Goal: Check status

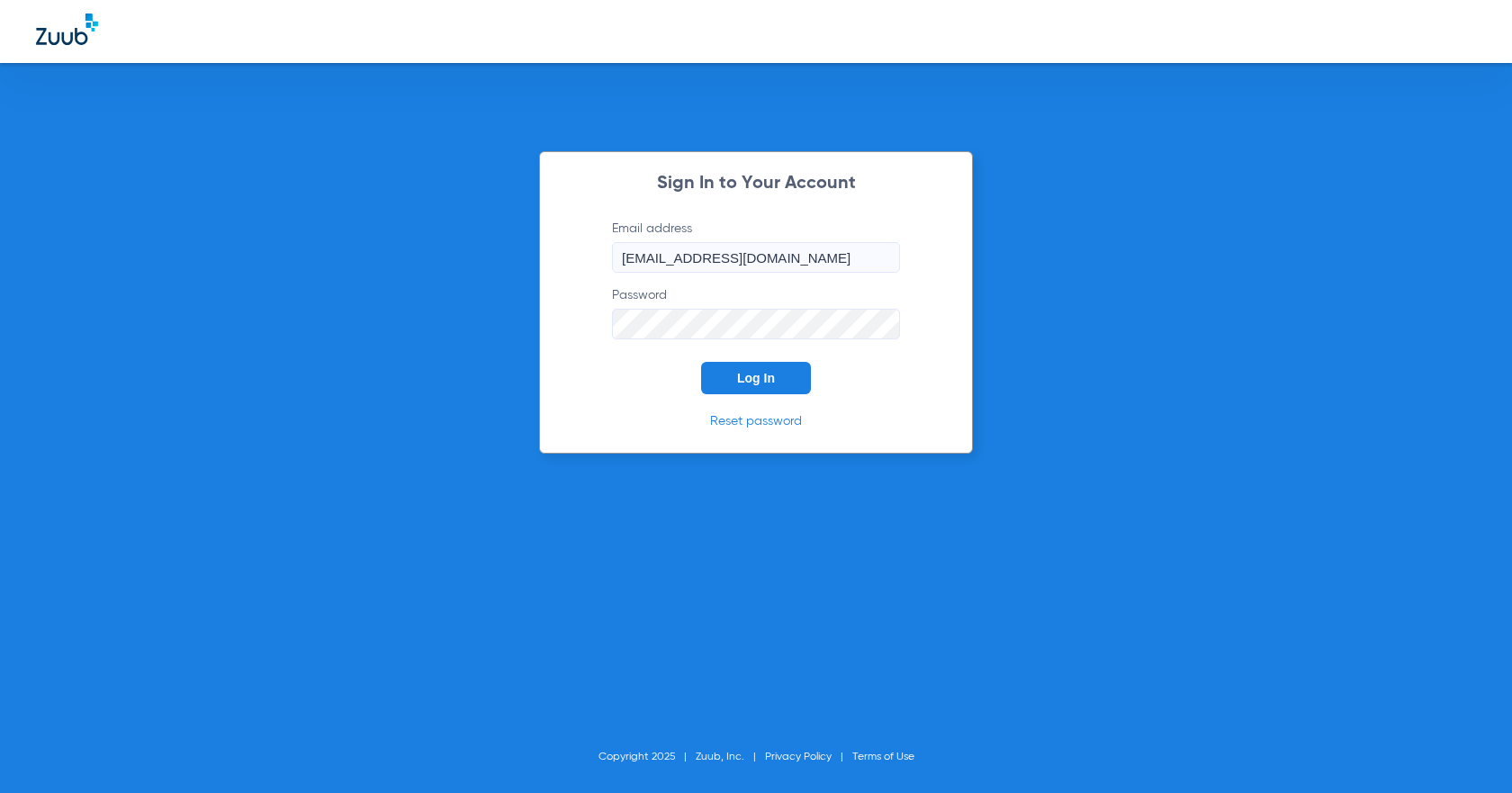
click at [759, 379] on span "Log In" at bounding box center [756, 378] width 38 height 14
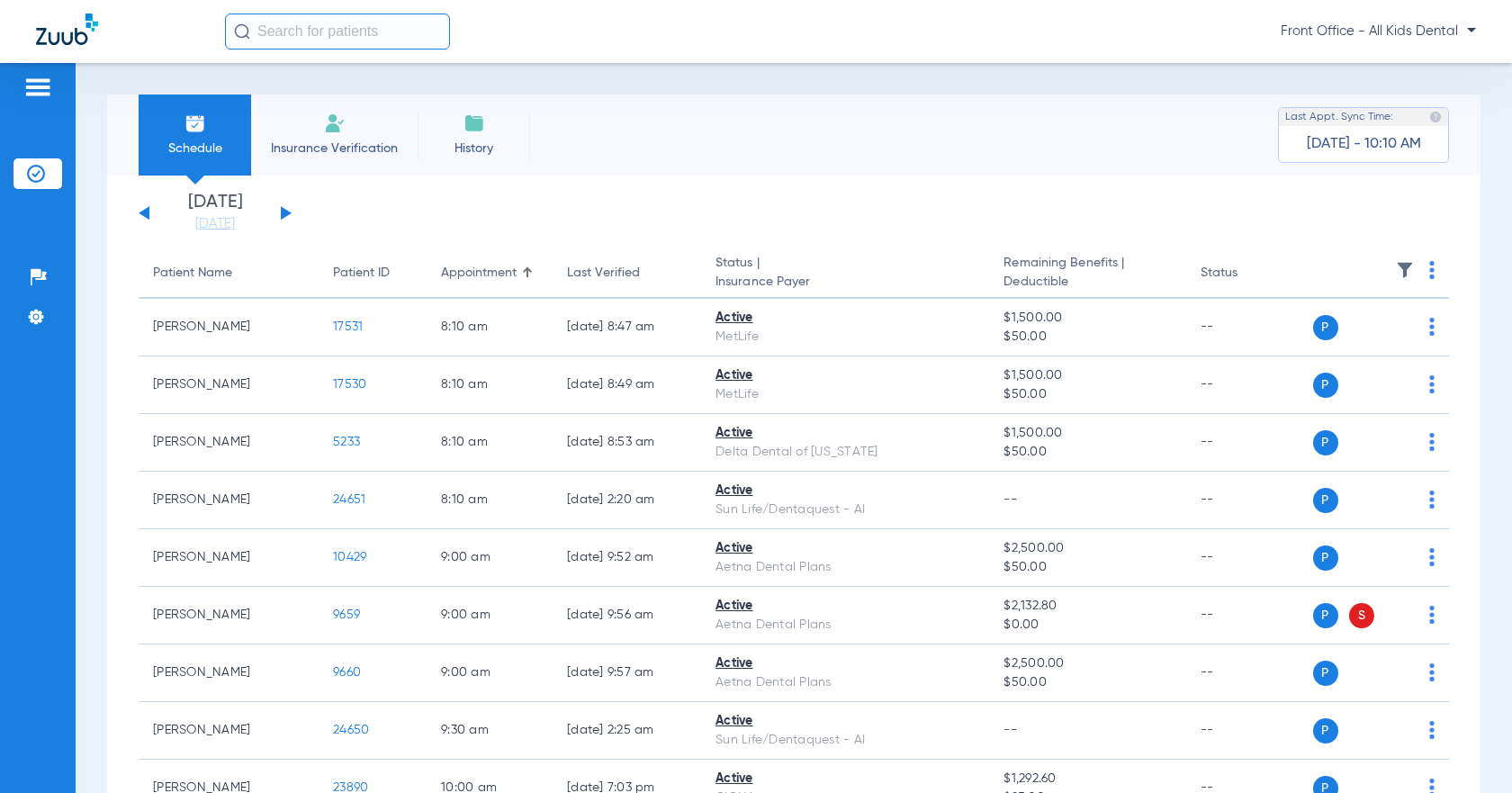
click at [283, 214] on button at bounding box center [286, 212] width 11 height 14
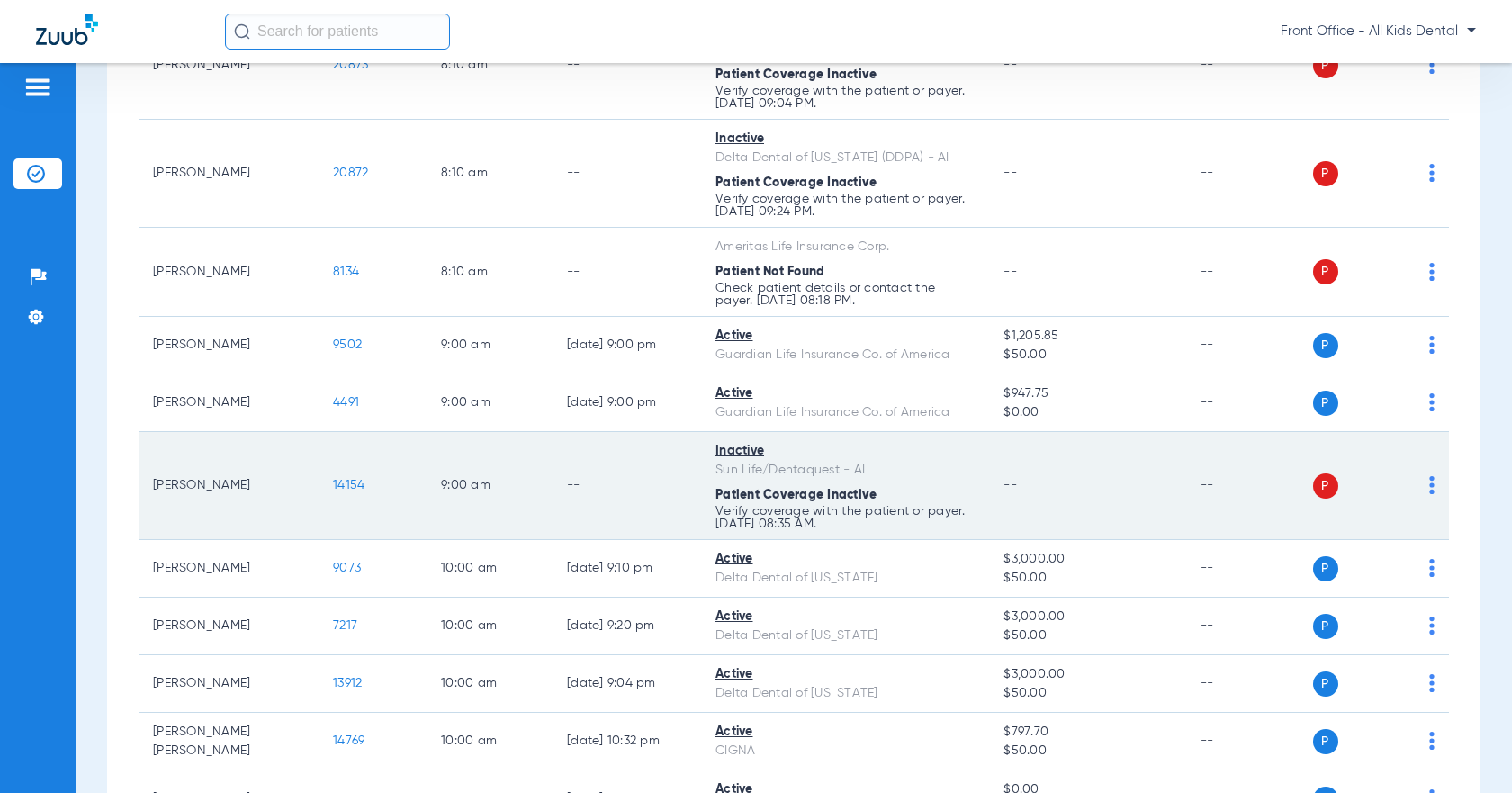
scroll to position [360, 0]
